Goal: Task Accomplishment & Management: Manage account settings

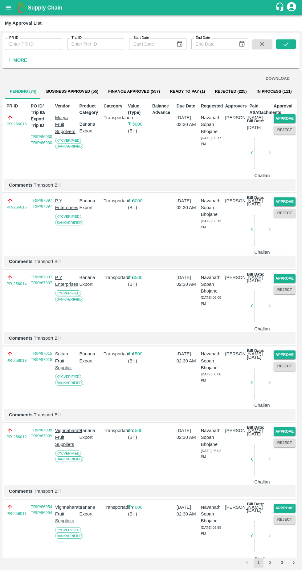
click at [283, 119] on button "Approve" at bounding box center [285, 118] width 22 height 9
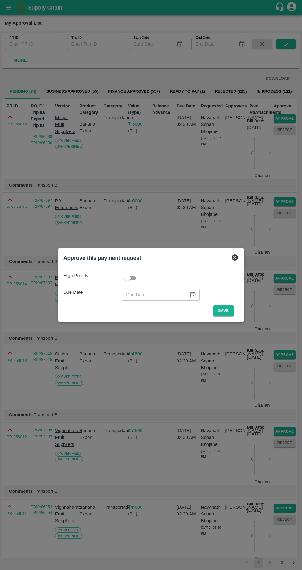
click at [228, 310] on button "Save" at bounding box center [223, 311] width 20 height 11
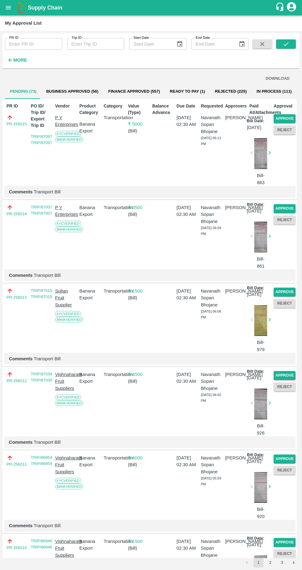
click at [281, 120] on button "Approve" at bounding box center [285, 118] width 22 height 9
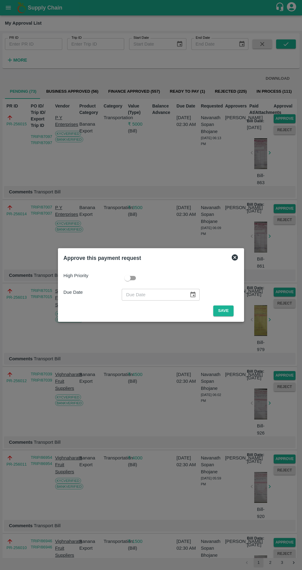
click at [234, 310] on button "Save" at bounding box center [223, 311] width 20 height 11
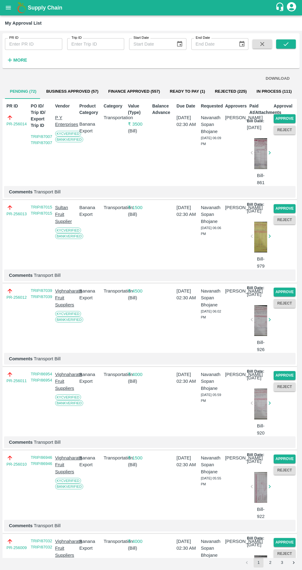
click at [287, 117] on button "Approve" at bounding box center [285, 118] width 22 height 9
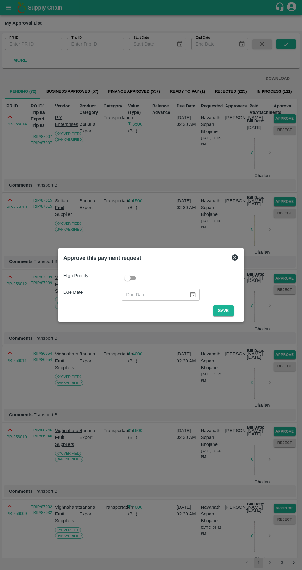
click at [226, 311] on button "Save" at bounding box center [223, 311] width 20 height 11
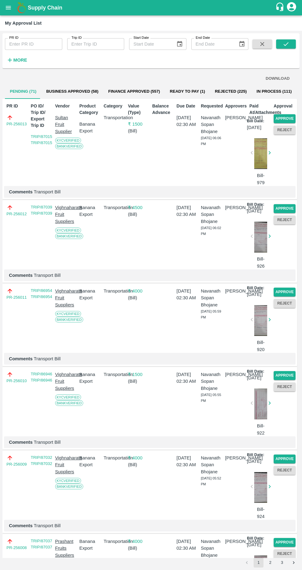
click at [285, 116] on button "Approve" at bounding box center [285, 118] width 22 height 9
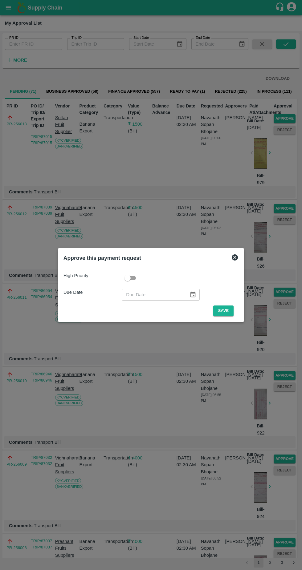
click at [226, 309] on button "Save" at bounding box center [223, 311] width 20 height 11
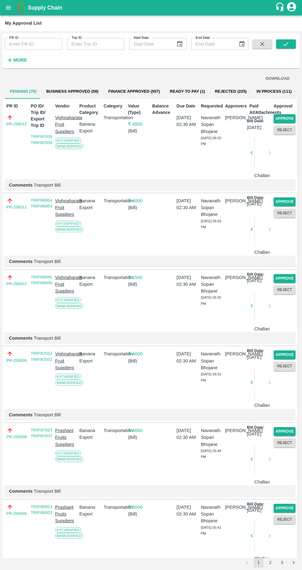
click at [287, 118] on button "Approve" at bounding box center [285, 118] width 22 height 9
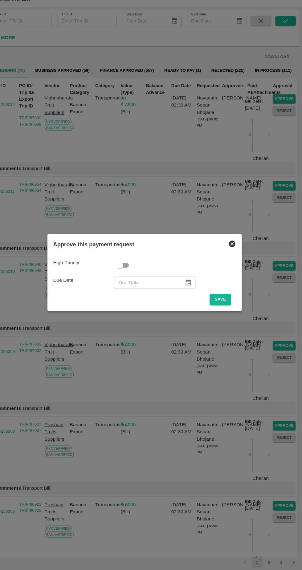
click at [226, 309] on button "Save" at bounding box center [223, 311] width 20 height 11
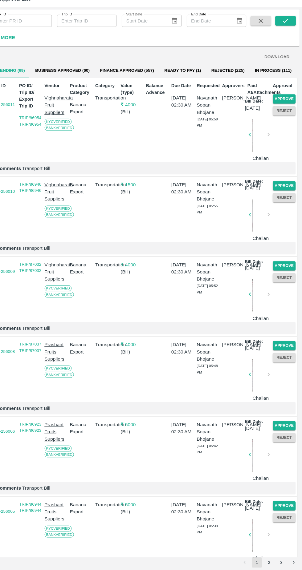
click at [282, 116] on button "Approve" at bounding box center [285, 118] width 22 height 9
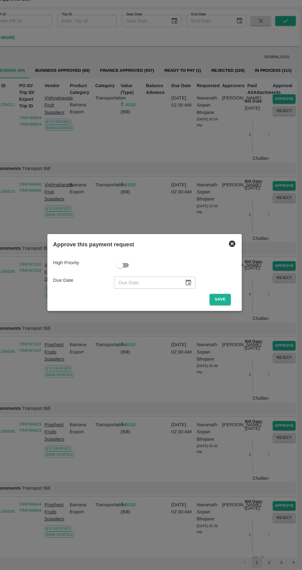
click at [225, 311] on button "Save" at bounding box center [223, 311] width 20 height 11
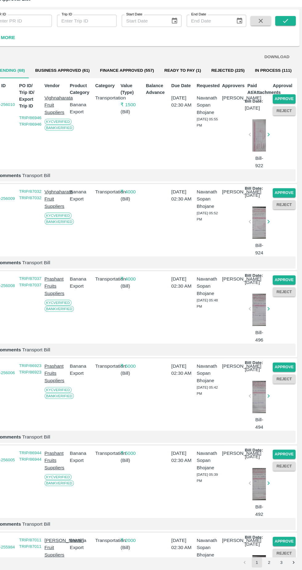
click at [286, 118] on button "Approve" at bounding box center [285, 118] width 22 height 9
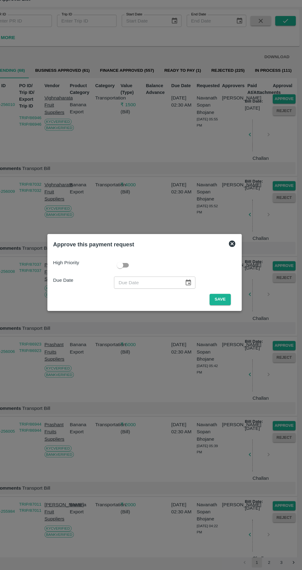
click at [225, 311] on button "Save" at bounding box center [223, 311] width 20 height 11
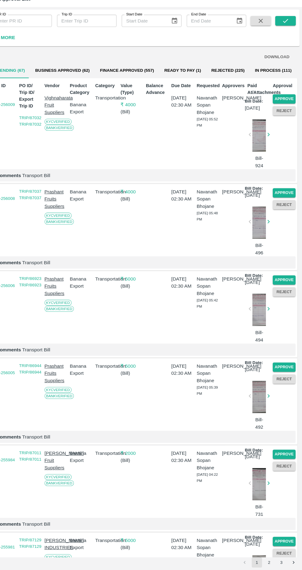
click at [284, 119] on button "Approve" at bounding box center [285, 118] width 22 height 9
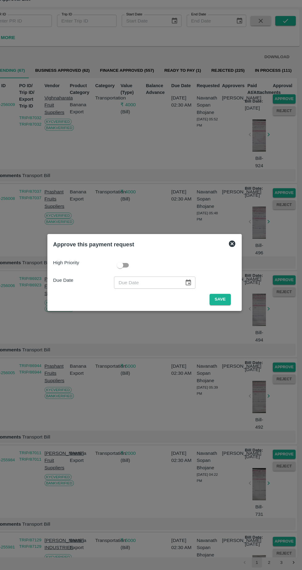
click at [225, 311] on button "Save" at bounding box center [223, 311] width 20 height 11
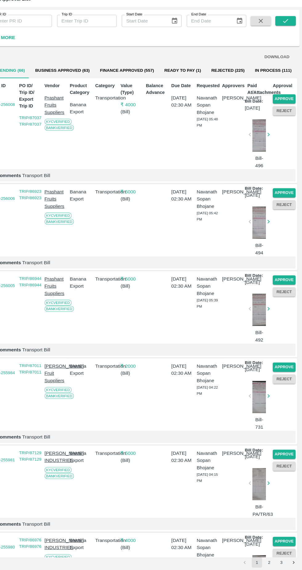
click at [99, 186] on div "Product Category Banana Export" at bounding box center [89, 143] width 24 height 86
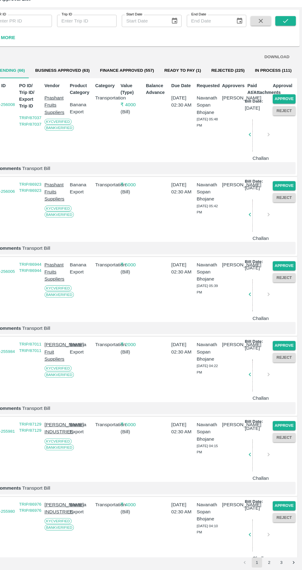
click at [285, 120] on button "Approve" at bounding box center [285, 118] width 22 height 9
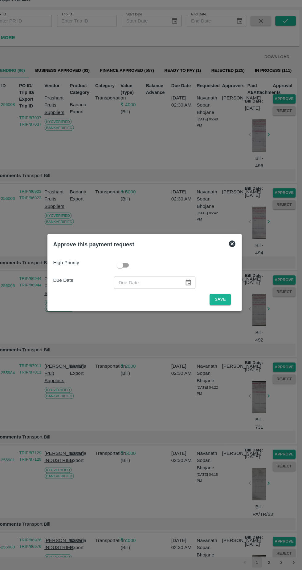
click at [226, 311] on button "Save" at bounding box center [223, 311] width 20 height 11
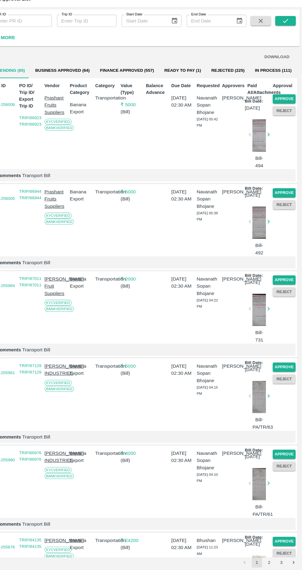
click at [286, 116] on button "Approve" at bounding box center [285, 118] width 22 height 9
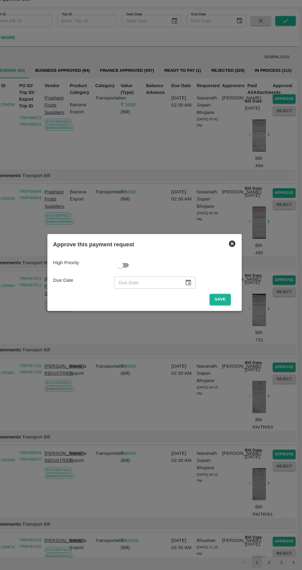
click at [225, 311] on button "Save" at bounding box center [223, 311] width 20 height 11
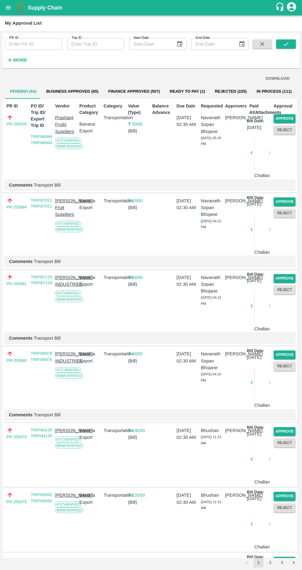
click at [291, 116] on button "Approve" at bounding box center [285, 118] width 22 height 9
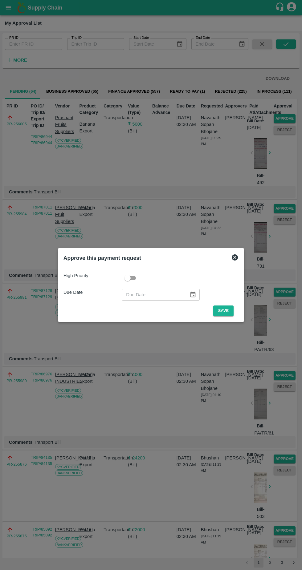
click at [225, 311] on button "Save" at bounding box center [223, 311] width 20 height 11
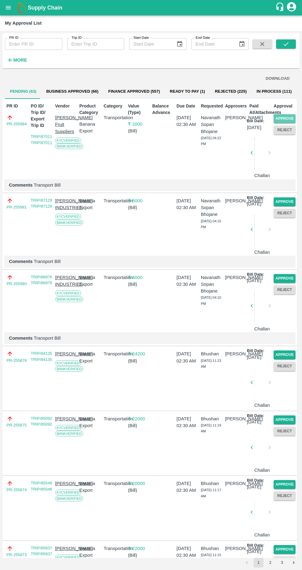
click at [287, 118] on button "Approve" at bounding box center [285, 118] width 22 height 9
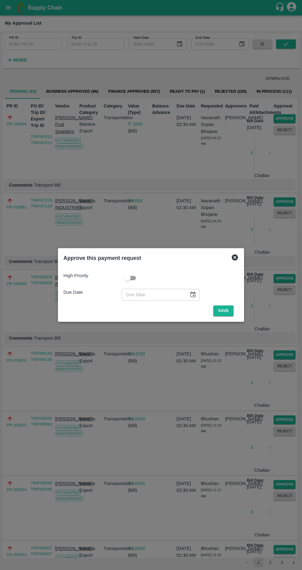
click at [225, 311] on button "Save" at bounding box center [223, 311] width 20 height 11
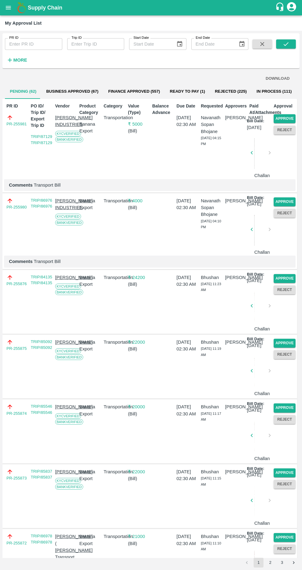
click at [280, 120] on button "Approve" at bounding box center [285, 118] width 22 height 9
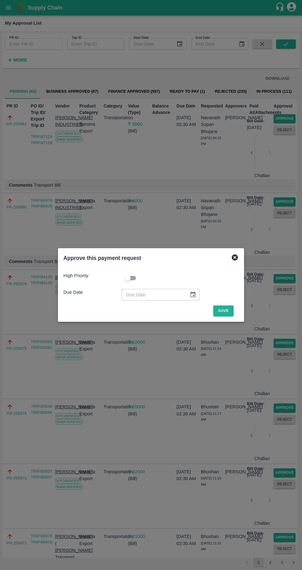
click at [225, 310] on button "Save" at bounding box center [223, 311] width 20 height 11
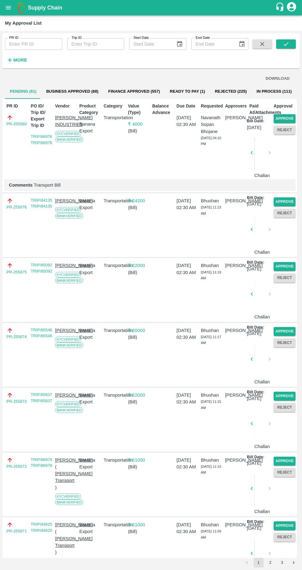
click at [287, 118] on button "Approve" at bounding box center [285, 118] width 22 height 9
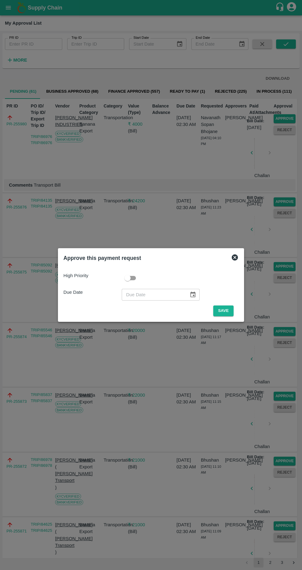
click at [226, 311] on button "Save" at bounding box center [223, 311] width 20 height 11
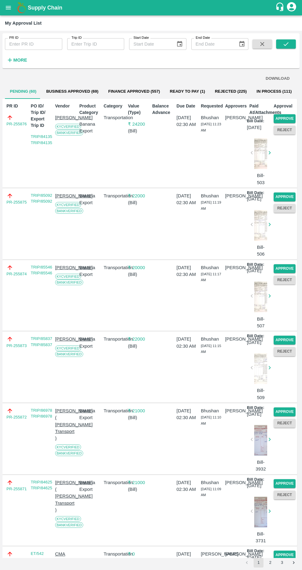
click at [282, 119] on button "Approve" at bounding box center [285, 118] width 22 height 9
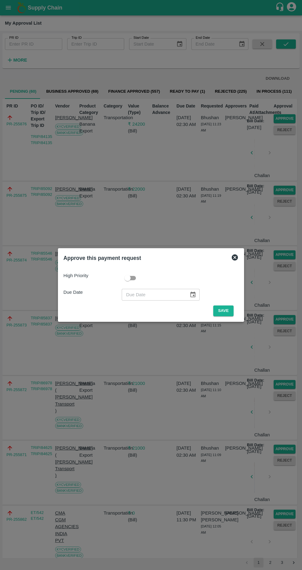
click at [224, 309] on button "Save" at bounding box center [223, 311] width 20 height 11
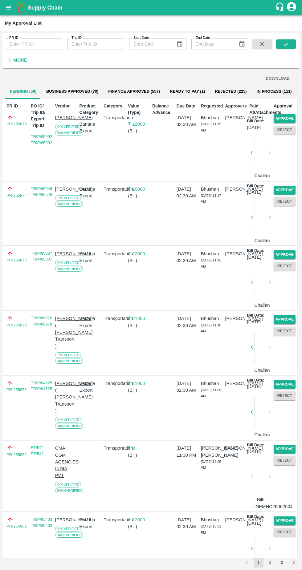
click at [283, 118] on button "Approve" at bounding box center [285, 118] width 22 height 9
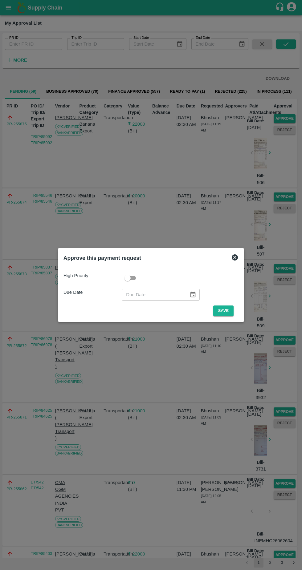
click at [224, 314] on button "Save" at bounding box center [223, 311] width 20 height 11
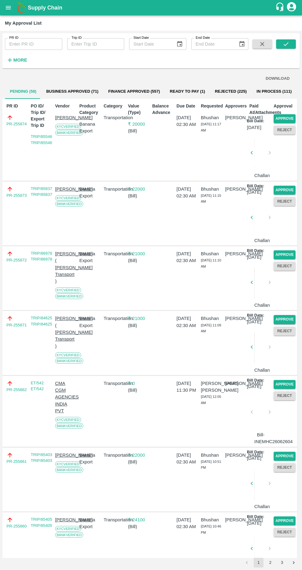
click at [278, 119] on button "Approve" at bounding box center [285, 118] width 22 height 9
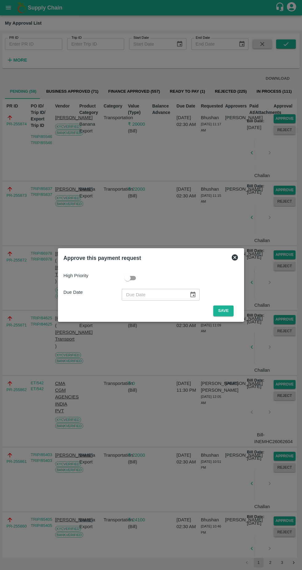
click at [225, 311] on button "Save" at bounding box center [223, 311] width 20 height 11
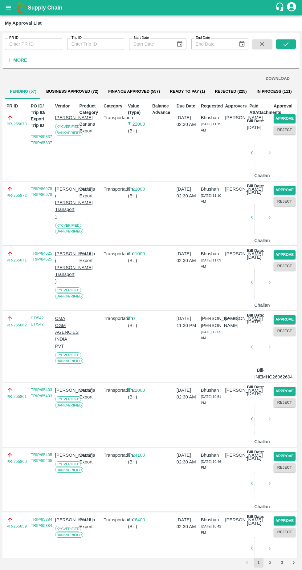
click at [274, 115] on button "Approve" at bounding box center [285, 118] width 22 height 9
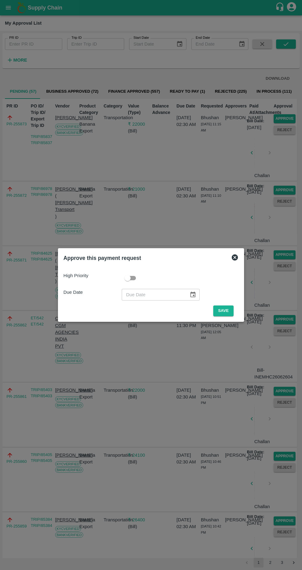
click at [226, 311] on button "Save" at bounding box center [223, 311] width 20 height 11
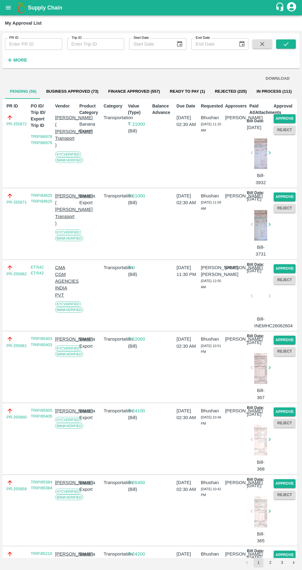
click at [283, 119] on button "Approve" at bounding box center [285, 118] width 22 height 9
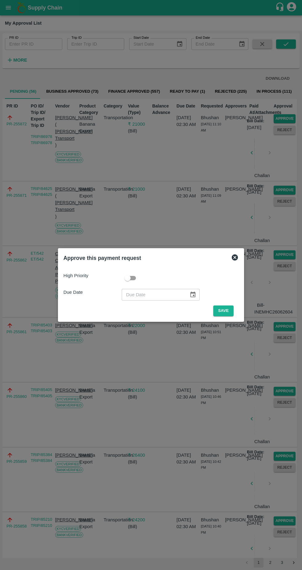
click at [225, 311] on button "Save" at bounding box center [223, 311] width 20 height 11
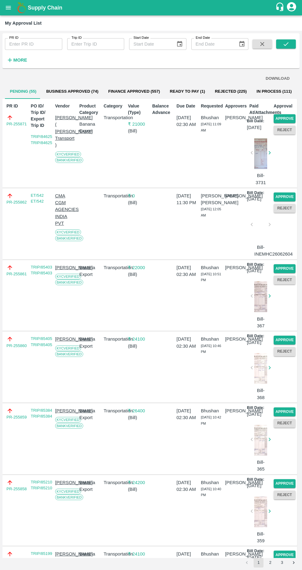
click at [286, 118] on button "Approve" at bounding box center [285, 118] width 22 height 9
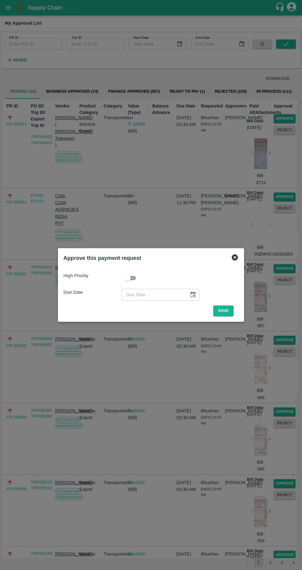
click at [226, 310] on button "Save" at bounding box center [223, 311] width 20 height 11
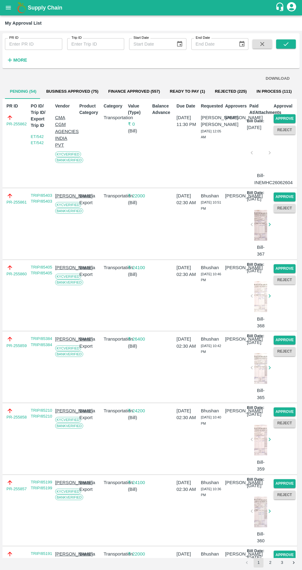
click at [288, 119] on button "Approve" at bounding box center [285, 118] width 22 height 9
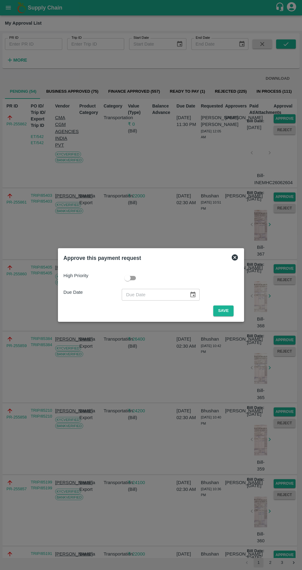
click at [232, 315] on button "Save" at bounding box center [223, 311] width 20 height 11
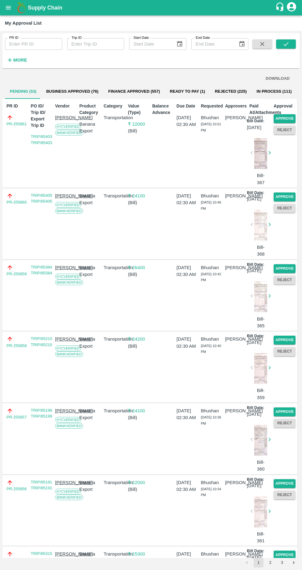
click at [288, 116] on button "Approve" at bounding box center [285, 118] width 22 height 9
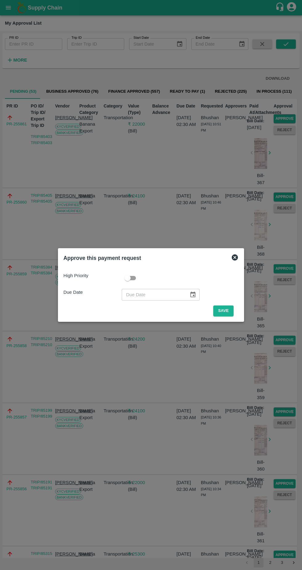
click at [225, 311] on button "Save" at bounding box center [223, 311] width 20 height 11
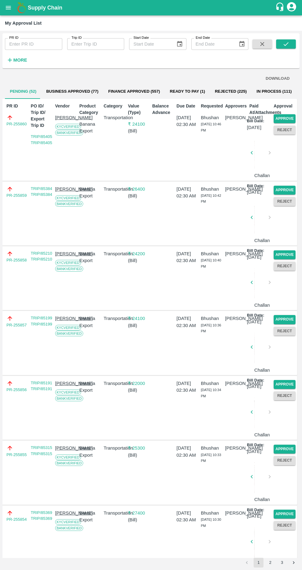
click at [285, 116] on button "Approve" at bounding box center [285, 118] width 22 height 9
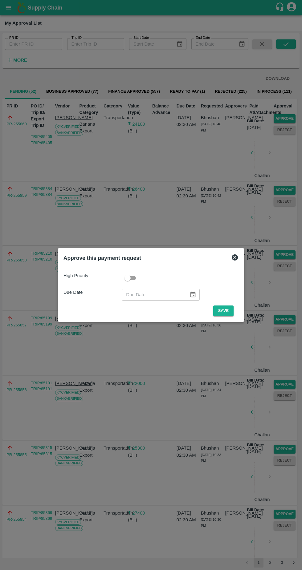
click at [226, 311] on button "Save" at bounding box center [223, 311] width 20 height 11
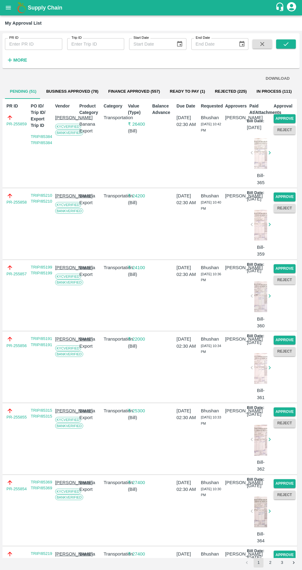
click at [282, 119] on button "Approve" at bounding box center [285, 118] width 22 height 9
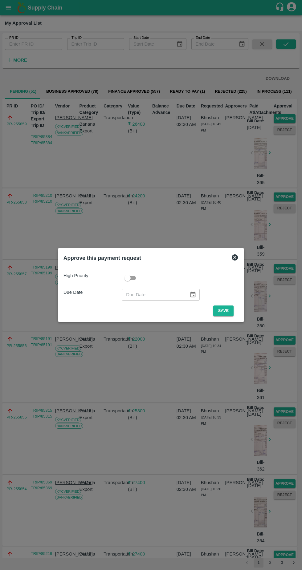
click at [222, 313] on button "Save" at bounding box center [223, 311] width 20 height 11
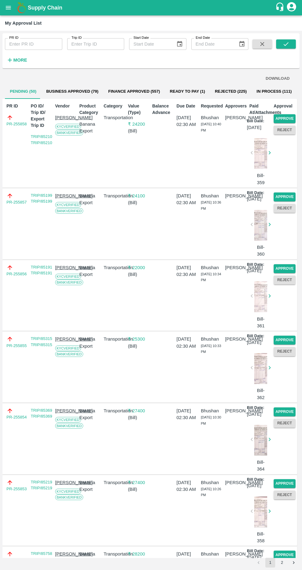
click at [287, 118] on button "Approve" at bounding box center [285, 118] width 22 height 9
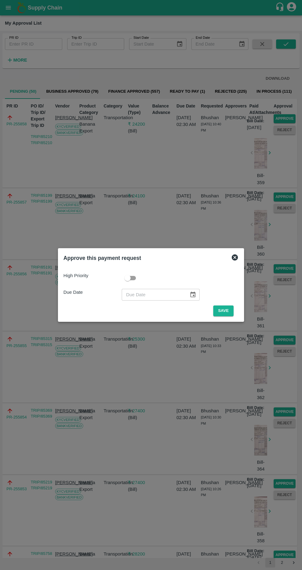
click at [225, 311] on button "Save" at bounding box center [223, 311] width 20 height 11
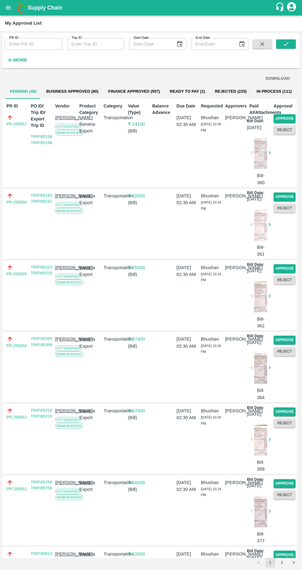
click at [287, 115] on button "Approve" at bounding box center [285, 118] width 22 height 9
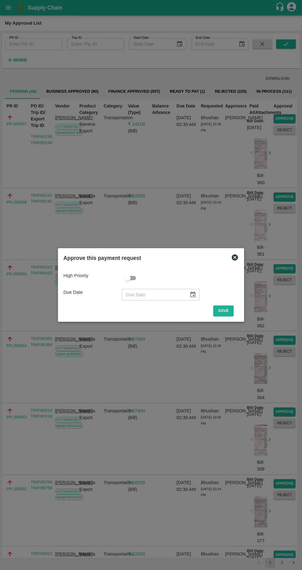
click at [227, 312] on button "Save" at bounding box center [223, 311] width 20 height 11
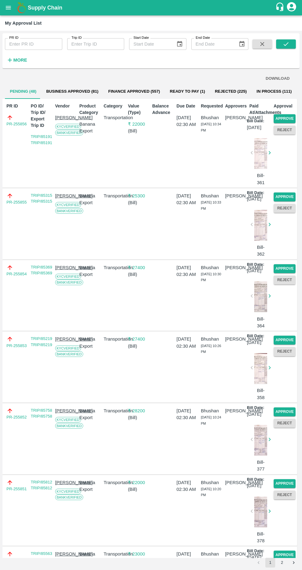
click at [283, 119] on button "Approve" at bounding box center [285, 118] width 22 height 9
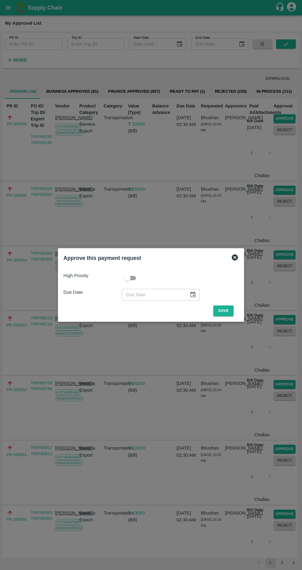
click at [225, 311] on button "Save" at bounding box center [223, 311] width 20 height 11
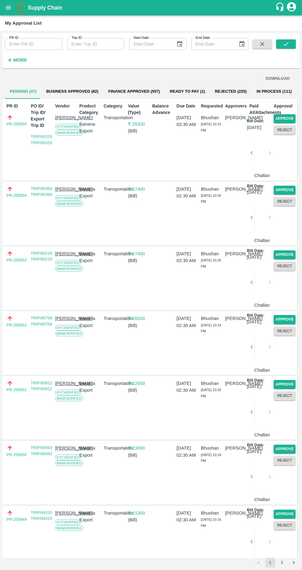
click at [283, 116] on button "Approve" at bounding box center [285, 118] width 22 height 9
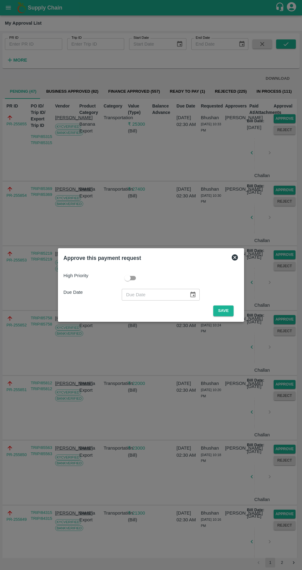
click at [224, 308] on button "Save" at bounding box center [223, 311] width 20 height 11
